Goal: Navigation & Orientation: Find specific page/section

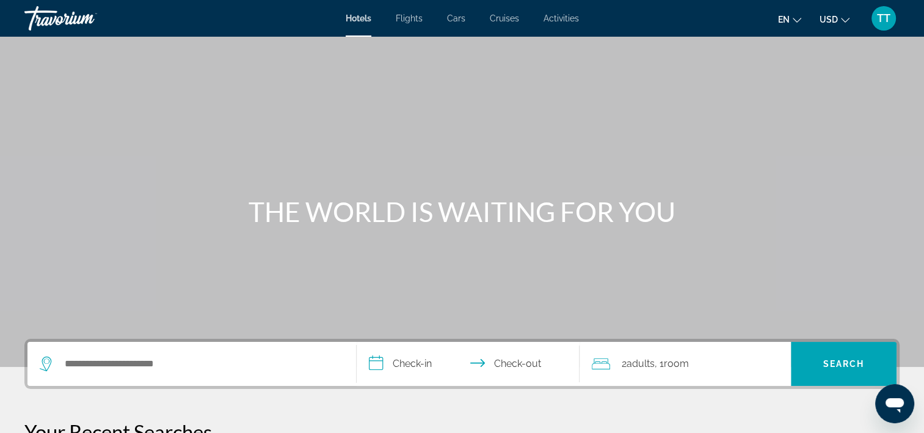
click at [558, 20] on span "Activities" at bounding box center [561, 18] width 35 height 10
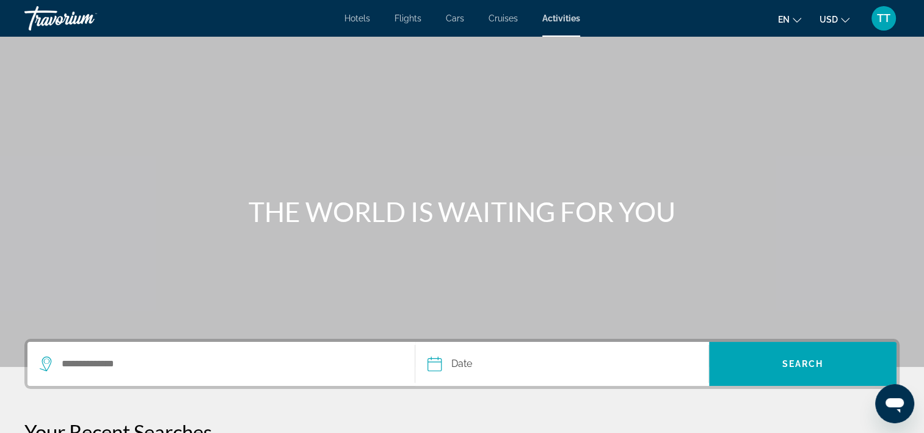
click at [495, 20] on span "Cruises" at bounding box center [503, 18] width 29 height 10
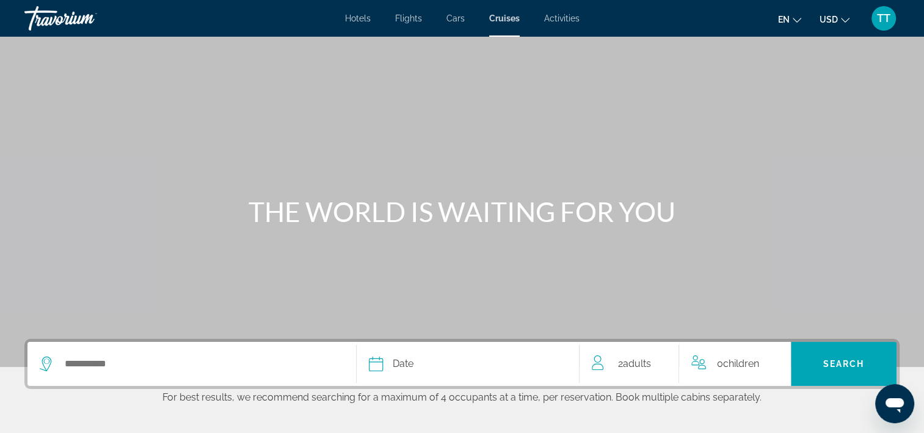
click at [462, 17] on span "Cars" at bounding box center [456, 18] width 18 height 10
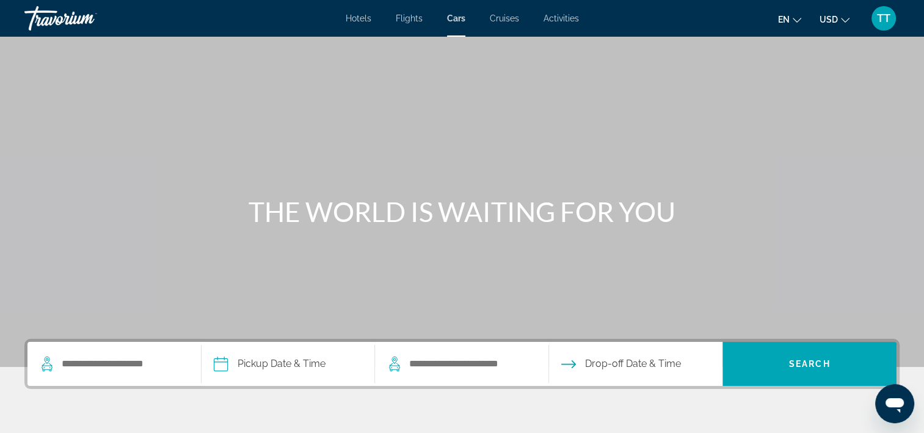
click at [411, 21] on span "Flights" at bounding box center [409, 18] width 27 height 10
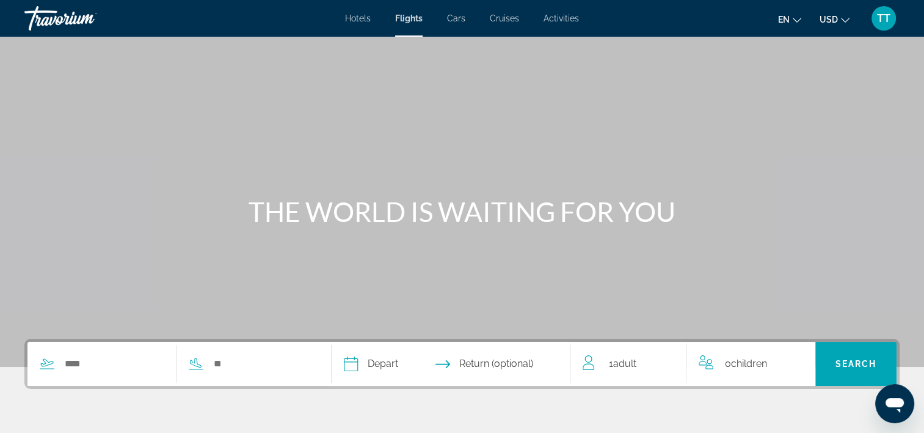
click at [367, 18] on span "Hotels" at bounding box center [358, 18] width 26 height 10
